Goal: Information Seeking & Learning: Learn about a topic

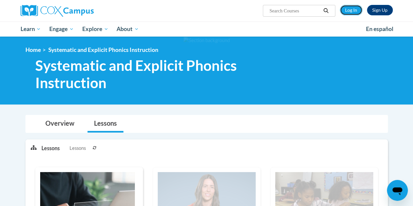
click at [350, 10] on link "Log In" at bounding box center [351, 10] width 23 height 10
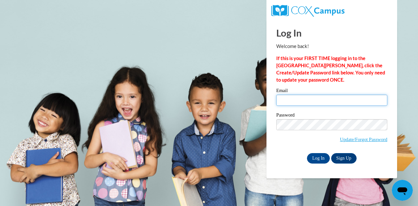
type input "jldove@my.waketech.edu"
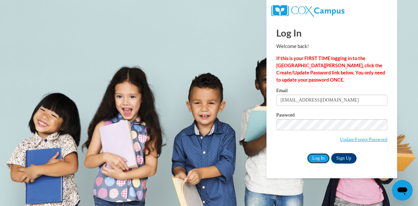
click at [310, 160] on input "Log In" at bounding box center [318, 158] width 23 height 10
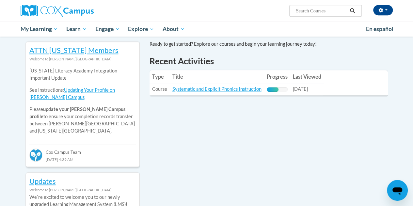
scroll to position [219, 0]
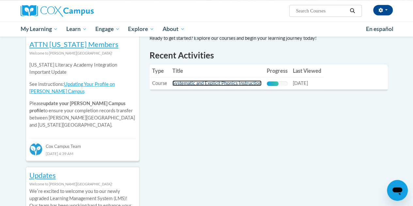
click at [186, 85] on link "Systematic and Explicit Phonics Instruction" at bounding box center [216, 83] width 89 height 6
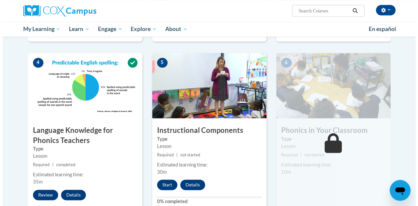
scroll to position [310, 0]
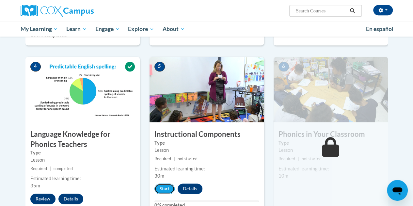
click at [158, 186] on button "Start" at bounding box center [164, 188] width 20 height 10
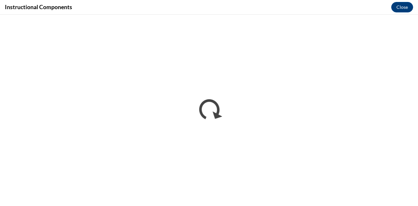
scroll to position [0, 0]
